Goal: Check status: Check status

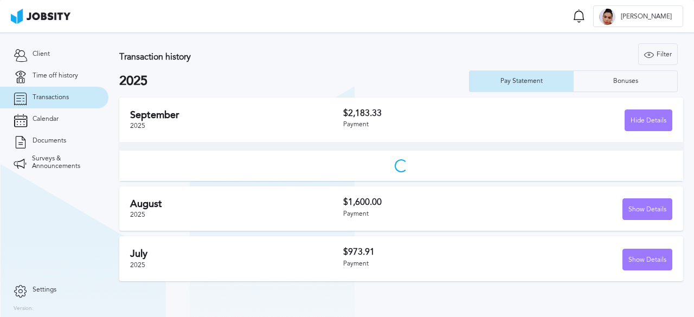
drag, startPoint x: 0, startPoint y: 0, endPoint x: 58, endPoint y: 97, distance: 112.9
click at [58, 97] on span "Transactions" at bounding box center [51, 98] width 36 height 8
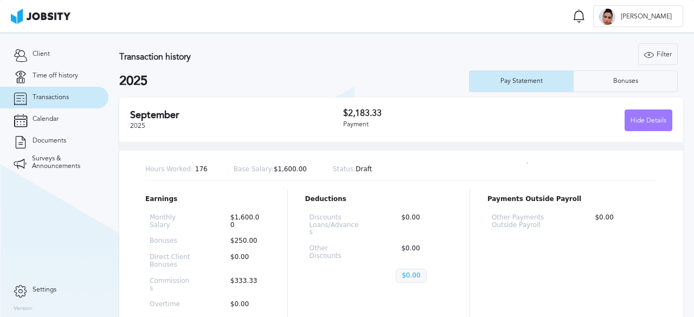
scroll to position [239, 0]
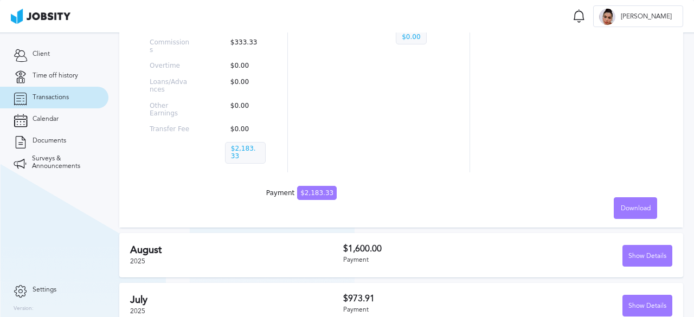
click at [200, 295] on h2 "July" at bounding box center [236, 300] width 213 height 11
click at [644, 296] on div "Show Details" at bounding box center [647, 307] width 49 height 22
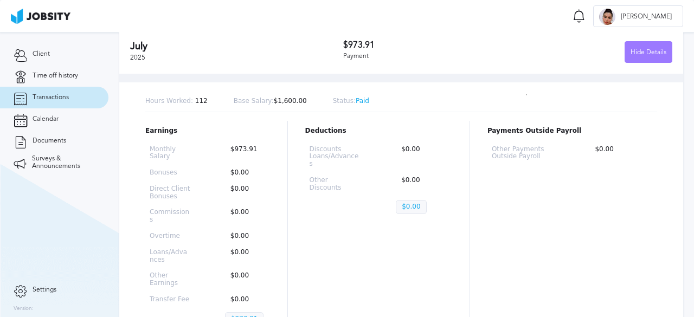
scroll to position [482, 0]
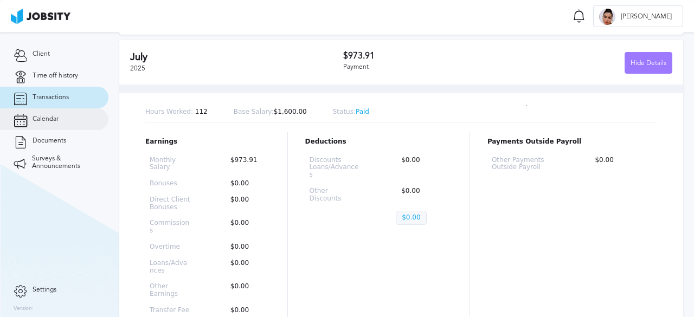
click at [42, 117] on span "Calendar" at bounding box center [46, 120] width 26 height 8
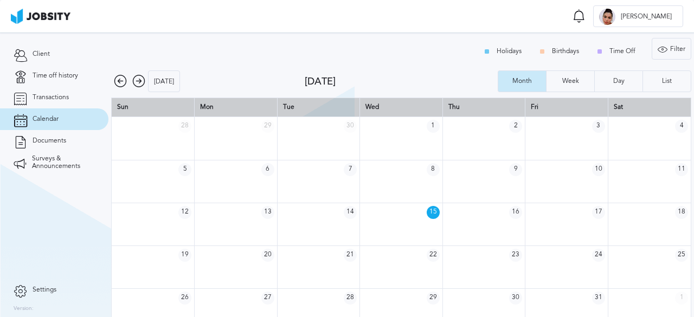
scroll to position [14, 0]
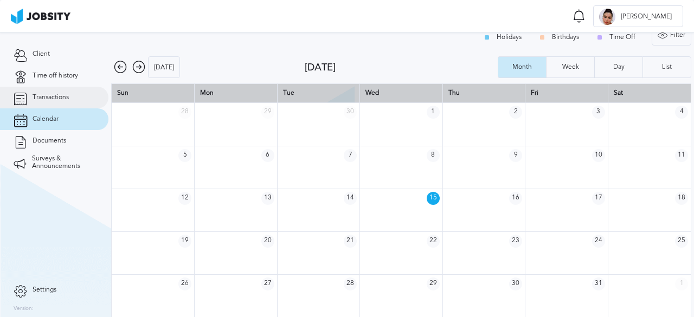
click at [53, 96] on span "Transactions" at bounding box center [51, 98] width 36 height 8
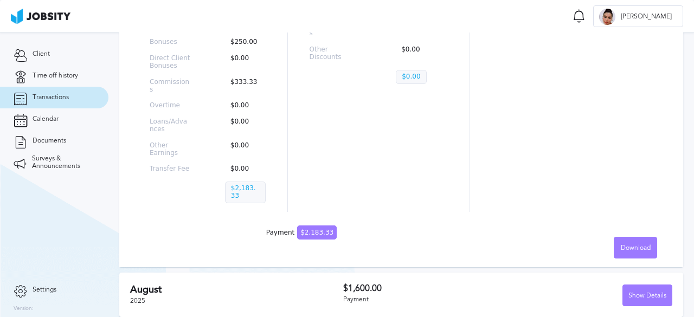
scroll to position [239, 0]
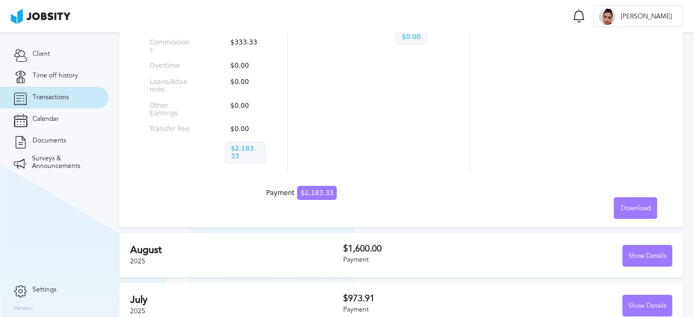
click at [238, 245] on h2 "August" at bounding box center [236, 250] width 213 height 11
click at [643, 246] on div "Show Details" at bounding box center [647, 257] width 49 height 22
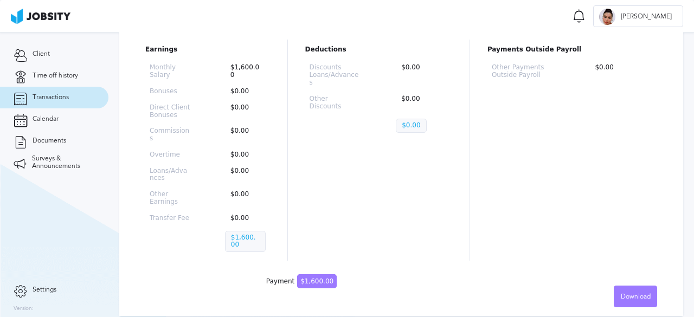
scroll to position [547, 0]
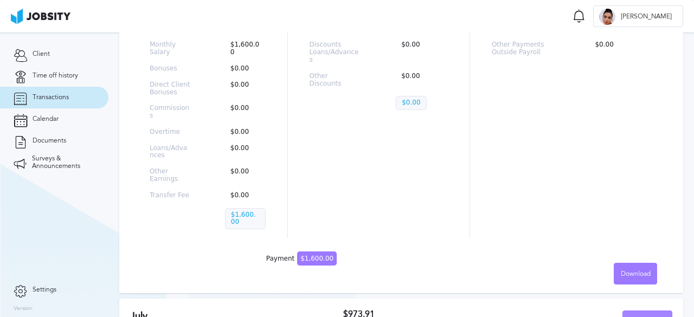
click at [650, 311] on div "Show Details" at bounding box center [647, 322] width 49 height 22
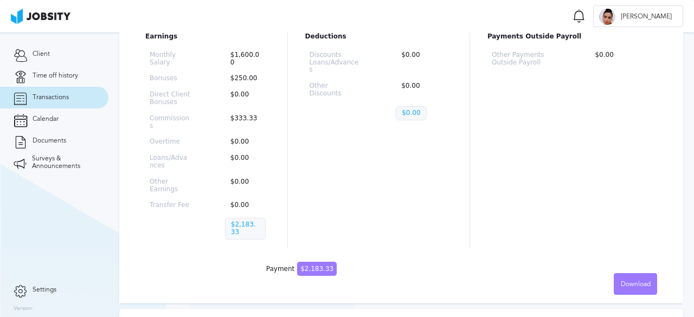
scroll to position [54, 0]
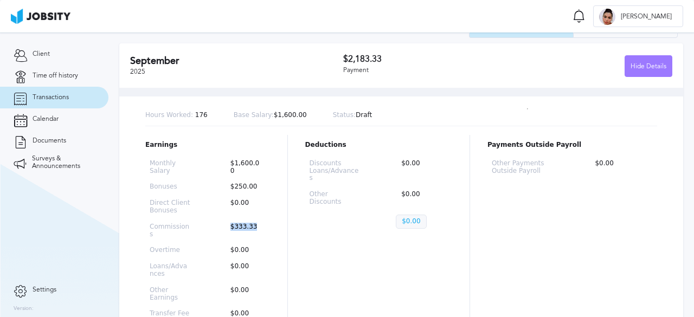
drag, startPoint x: 218, startPoint y: 228, endPoint x: 255, endPoint y: 231, distance: 37.5
click at [255, 231] on div "Monthly Salary $1,600.00 Bonuses $250.00 Direct Client Bonuses $0.00 Commission…" at bounding box center [207, 256] width 125 height 201
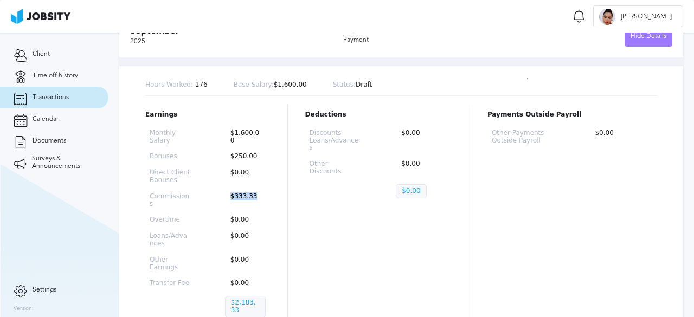
scroll to position [108, 0]
